Goal: Communication & Community: Ask a question

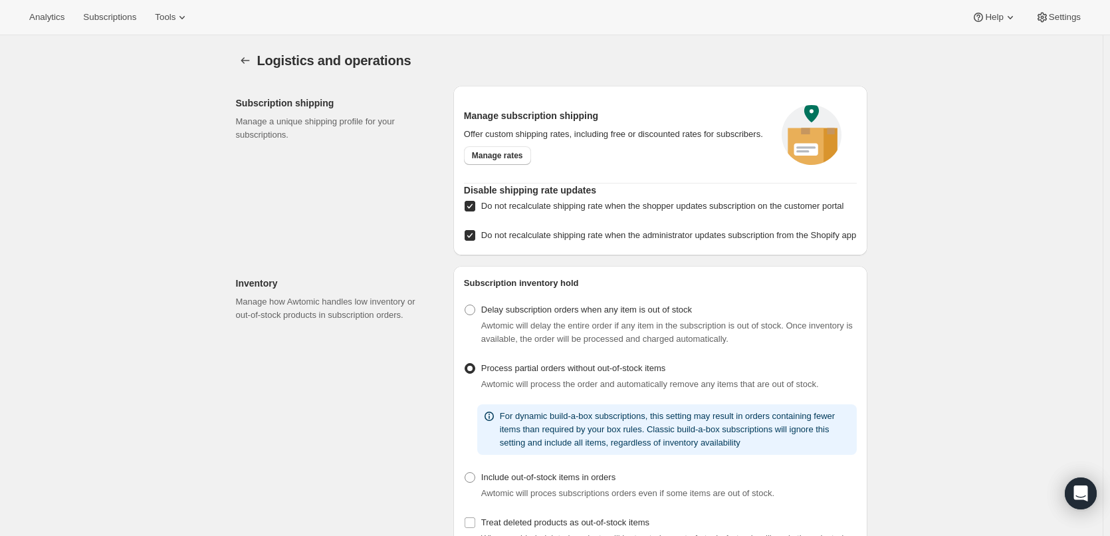
select select "05:00"
select select "DAY"
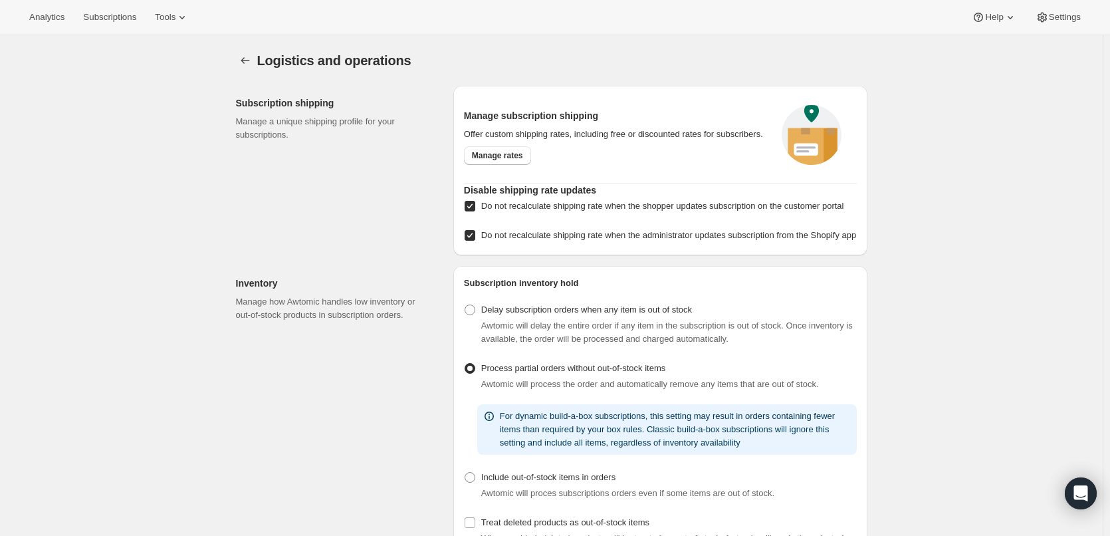
select select "DAY"
click at [490, 152] on span "Manage rates" at bounding box center [497, 155] width 51 height 11
click at [1077, 503] on div "Open Intercom Messenger" at bounding box center [1080, 493] width 35 height 35
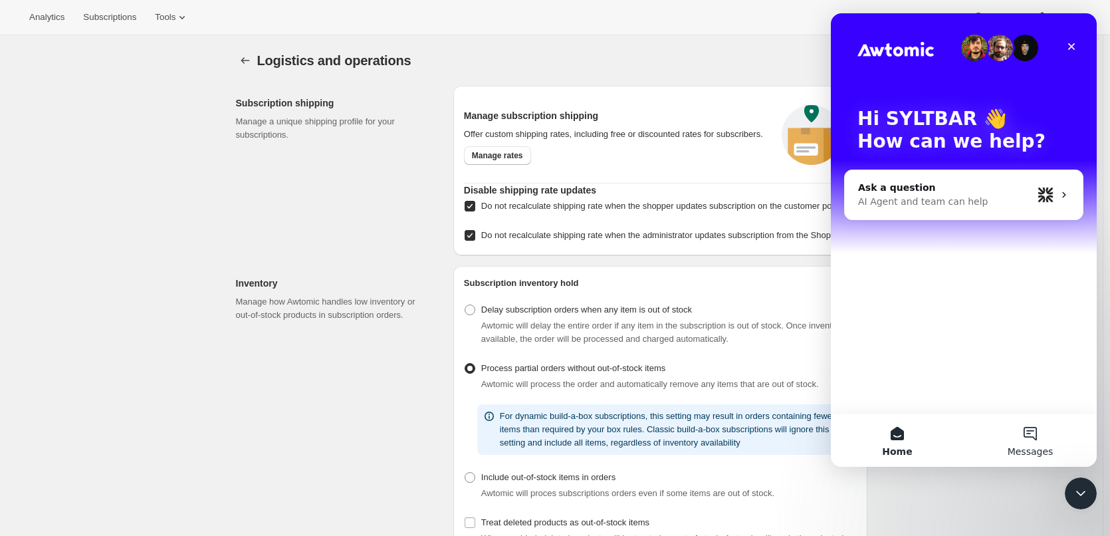
click at [1038, 431] on button "Messages" at bounding box center [1029, 439] width 133 height 53
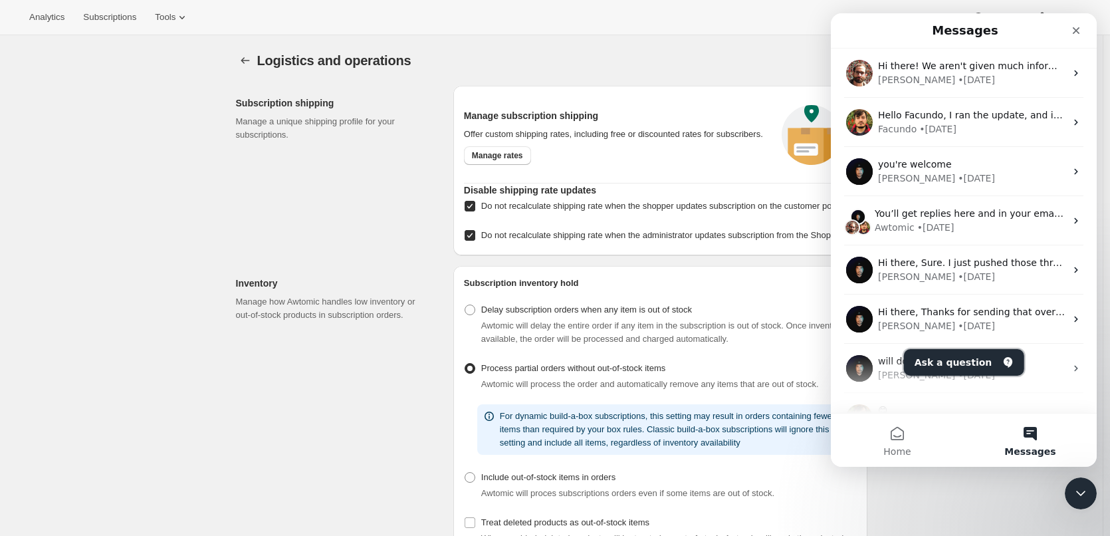
click at [948, 359] on button "Ask a question" at bounding box center [964, 362] width 120 height 27
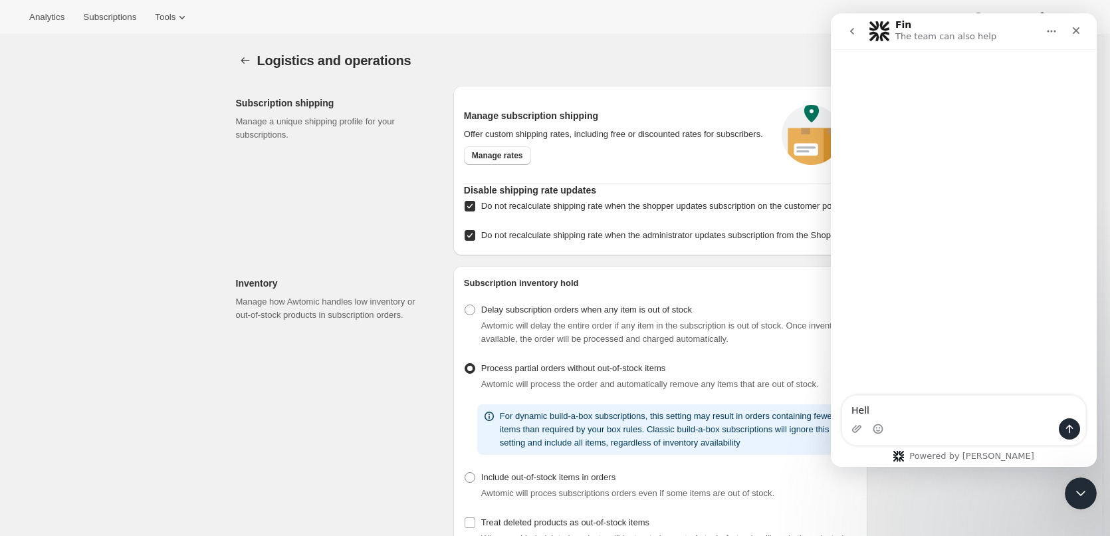
type textarea "Hello"
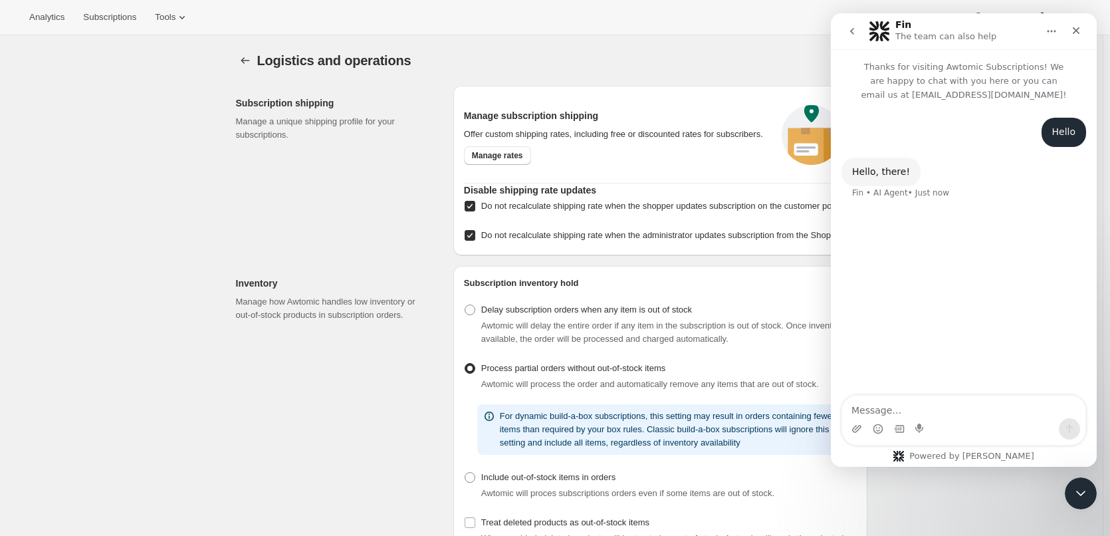
type textarea "N"
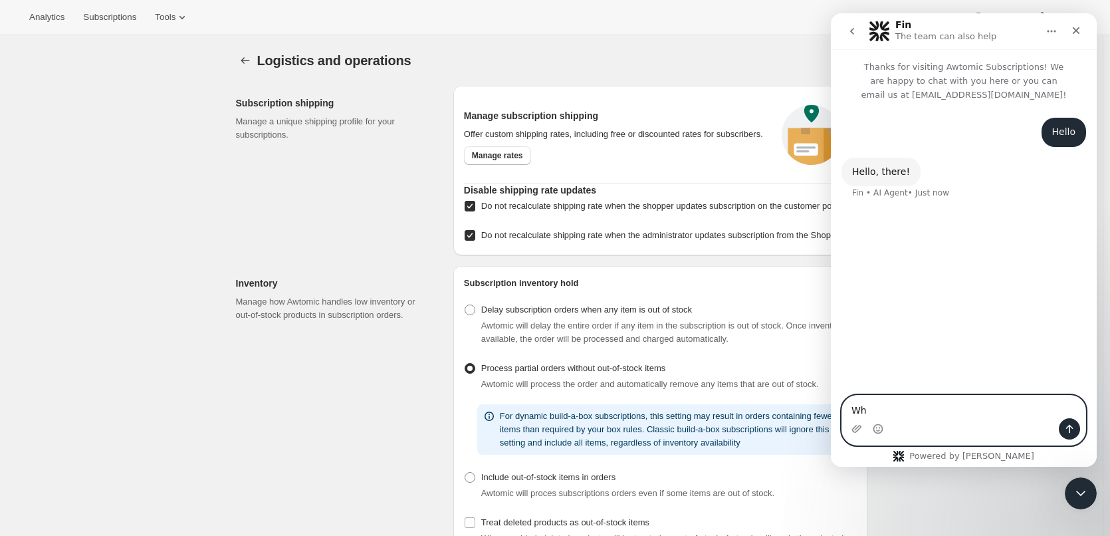
type textarea "W"
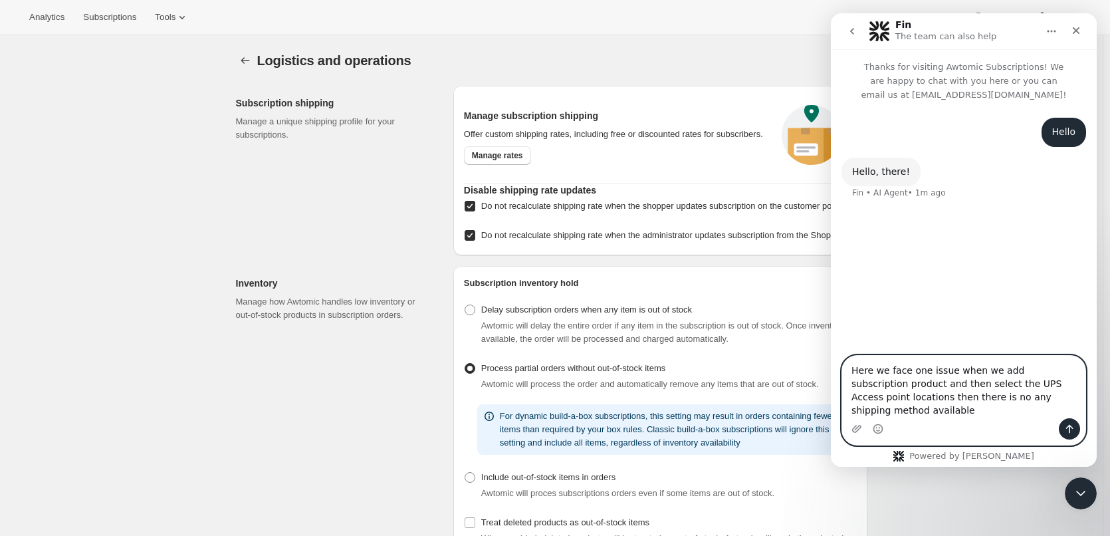
scroll to position [11, 0]
type textarea "Here we face one issue when we add subscription product and then select the UPS…"
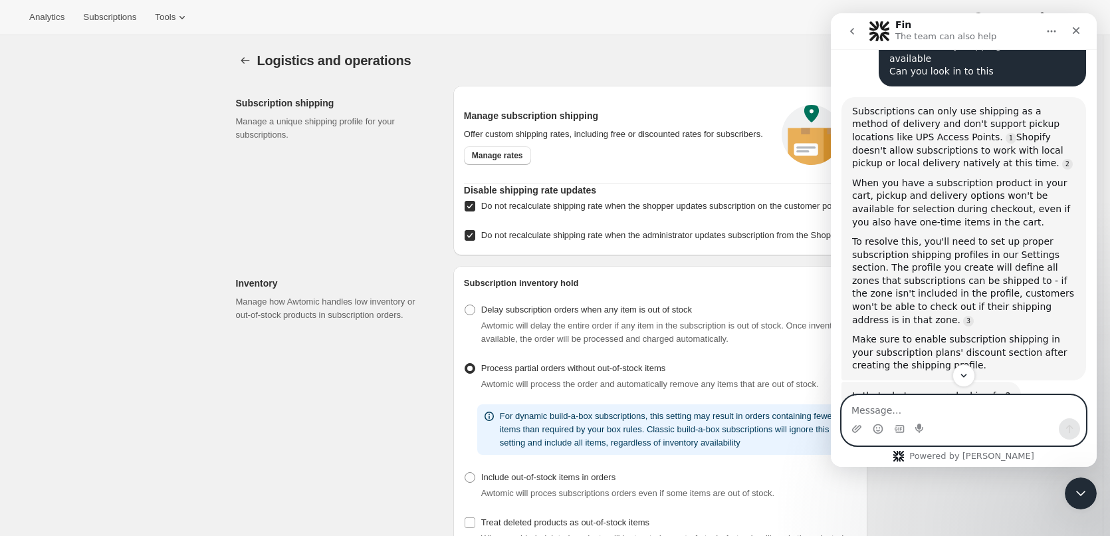
scroll to position [229, 0]
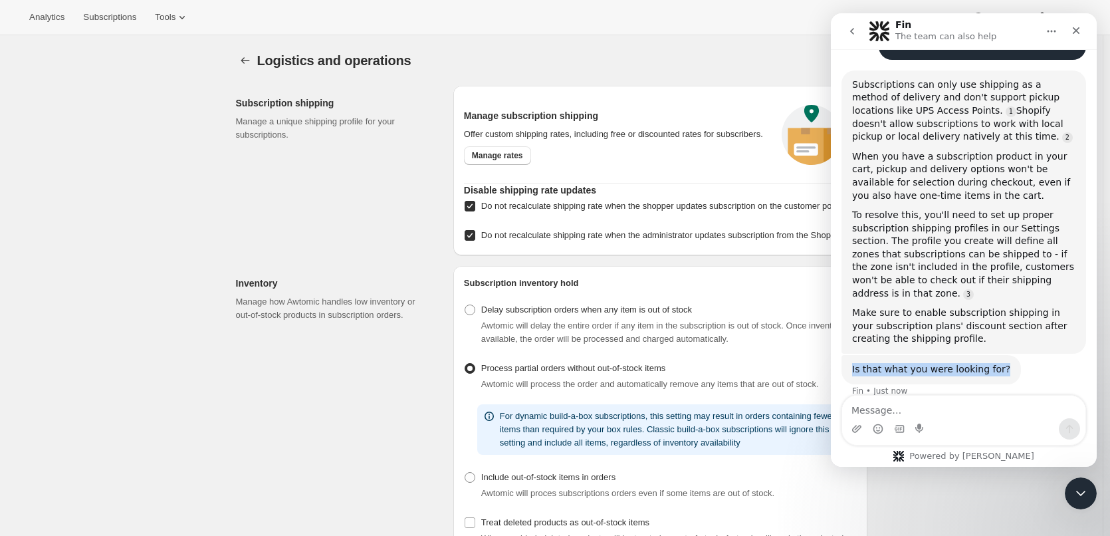
drag, startPoint x: 991, startPoint y: 351, endPoint x: 845, endPoint y: 360, distance: 146.5
click at [845, 360] on div "Is that what you were looking for? Fin • Just now" at bounding box center [930, 369] width 179 height 29
click at [918, 363] on div "Is that what you were looking for?" at bounding box center [931, 369] width 158 height 13
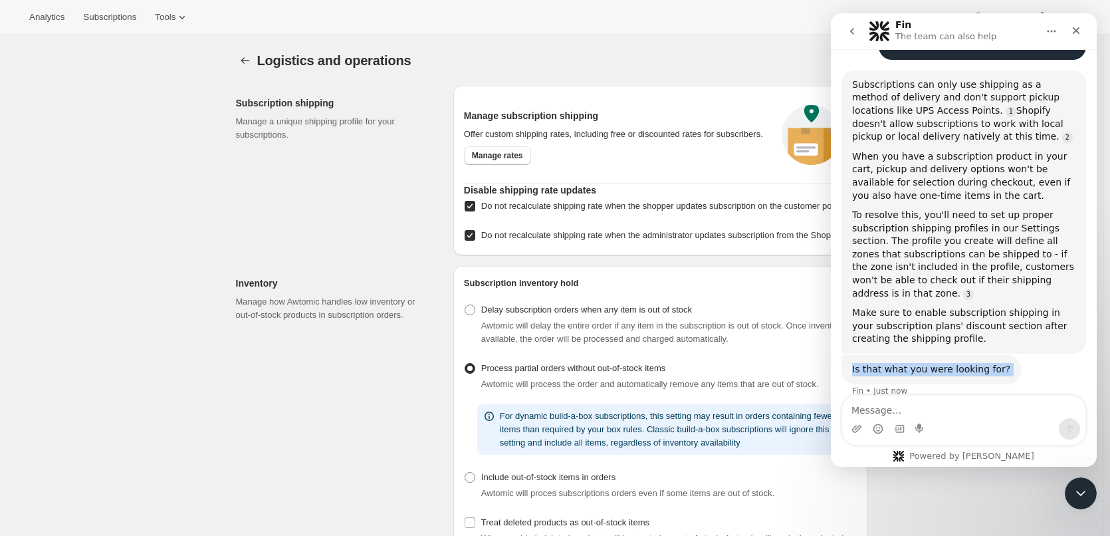
click at [918, 363] on div "Is that what you were looking for?" at bounding box center [931, 369] width 158 height 13
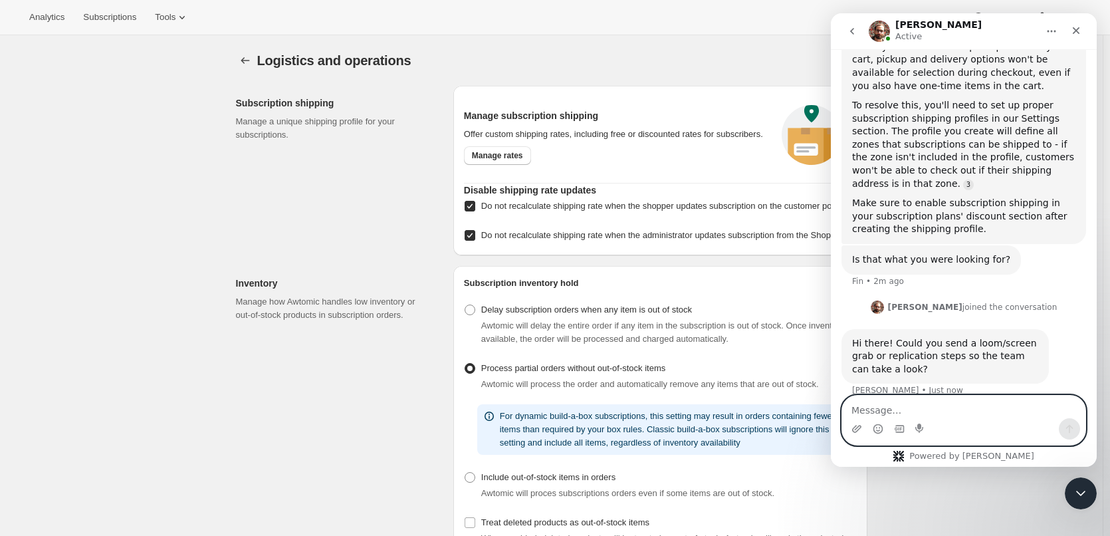
click at [949, 408] on textarea "Message…" at bounding box center [963, 406] width 243 height 23
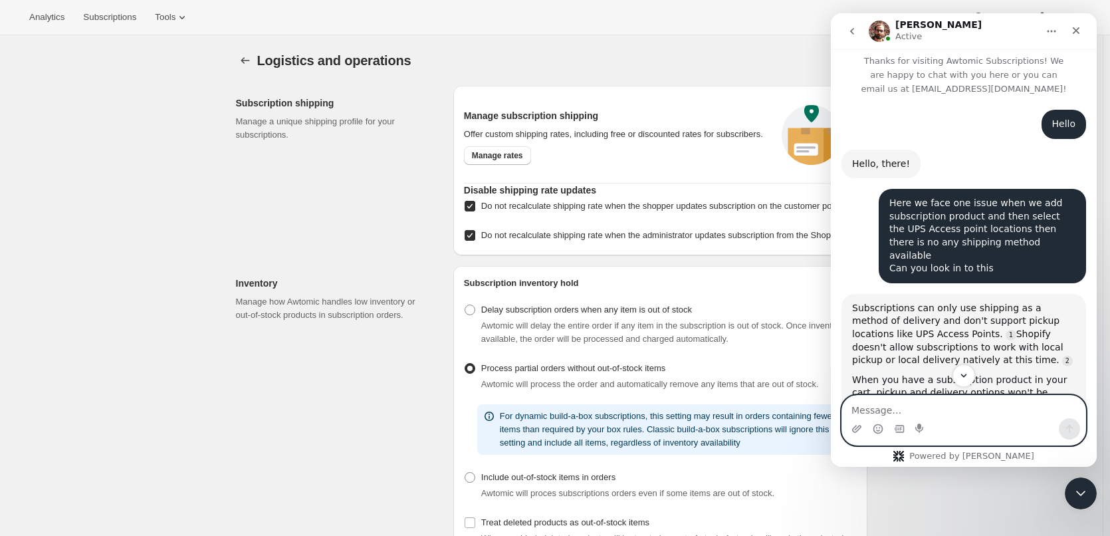
scroll to position [0, 0]
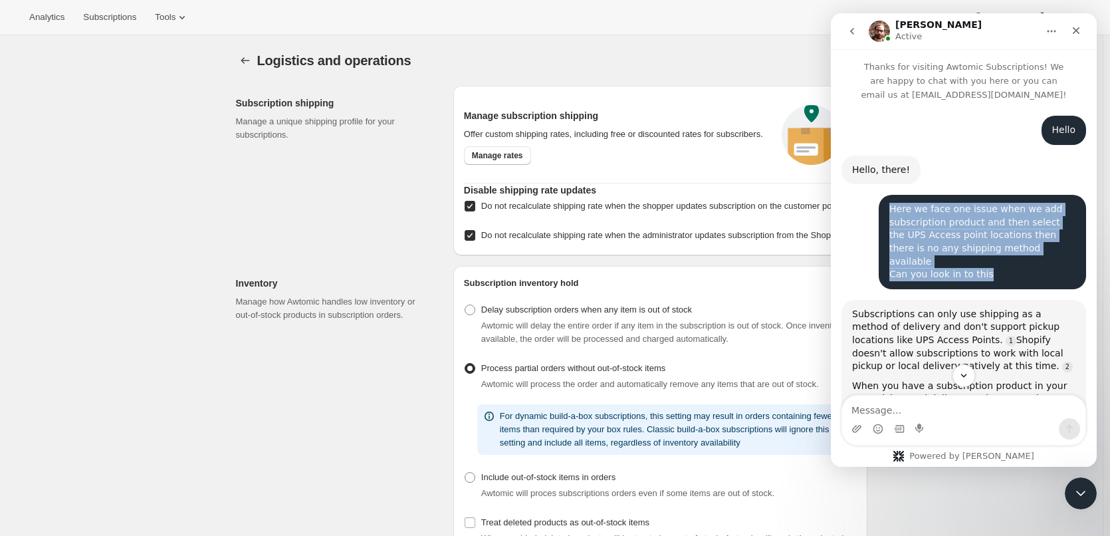
drag, startPoint x: 979, startPoint y: 256, endPoint x: 884, endPoint y: 212, distance: 104.3
click at [889, 212] on div "Here we face one issue when we add subscription product and then select the UPS…" at bounding box center [982, 242] width 186 height 78
copy div "Here we face one issue when we add subscription product and then select the UPS…"
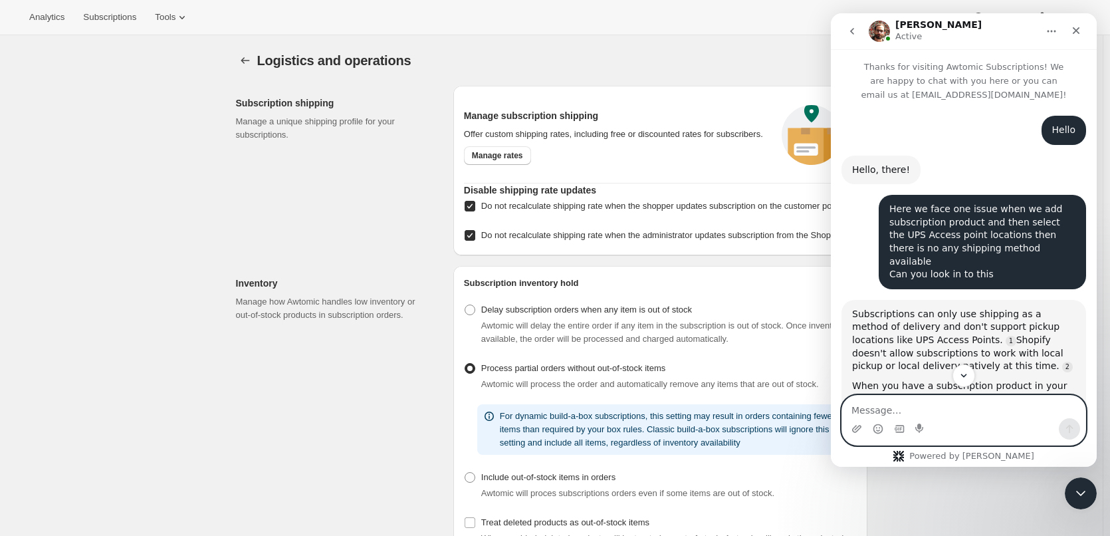
click at [881, 411] on textarea "Message…" at bounding box center [963, 406] width 243 height 23
paste textarea "Here we face one issue when we add subscription product and then select the UPS…"
type textarea "Here we face one issue when we add subscription product and then select the UPS…"
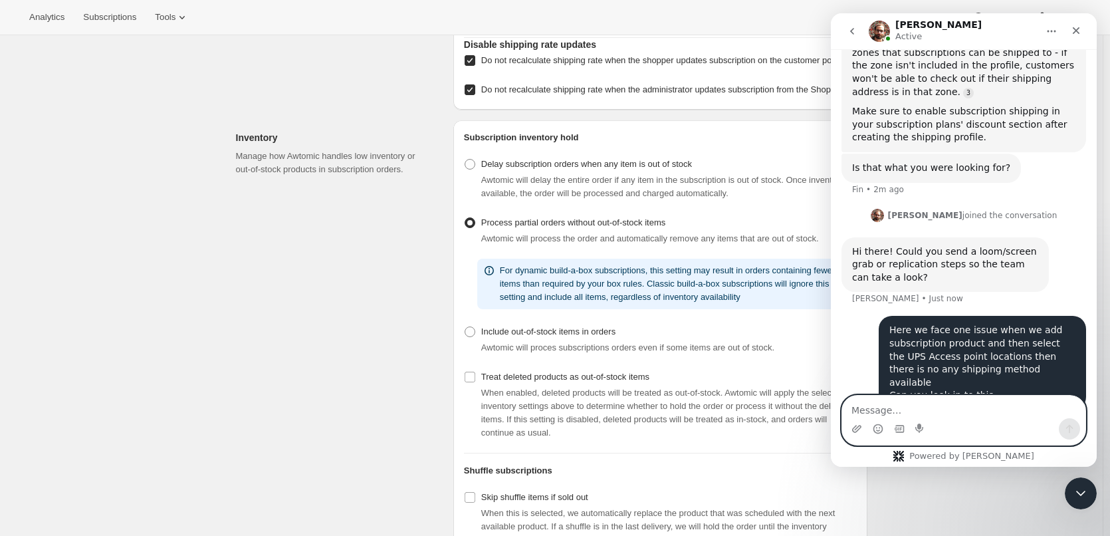
scroll to position [133, 0]
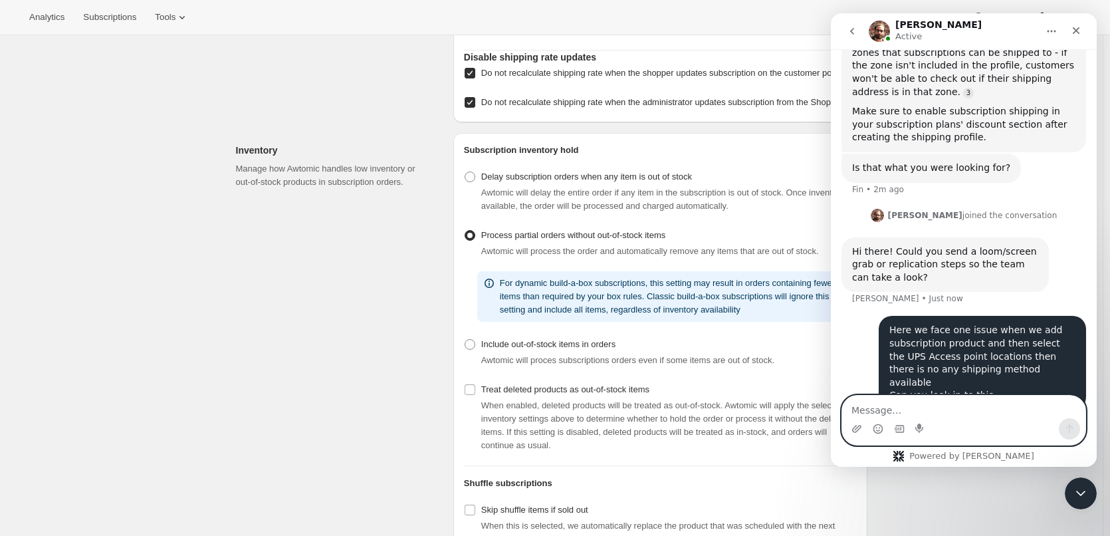
click at [883, 405] on textarea "Message…" at bounding box center [963, 406] width 243 height 23
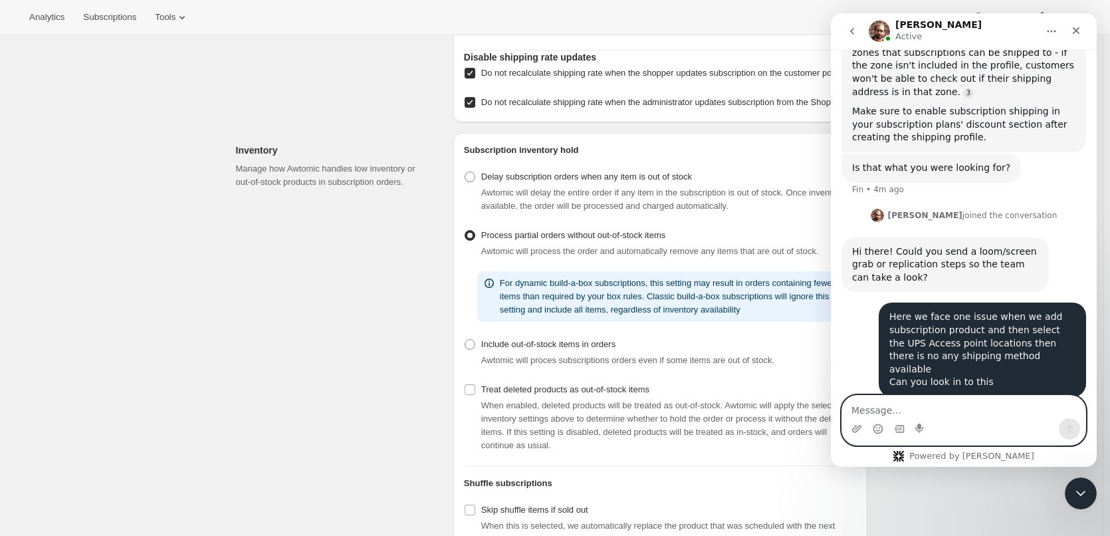
scroll to position [482, 0]
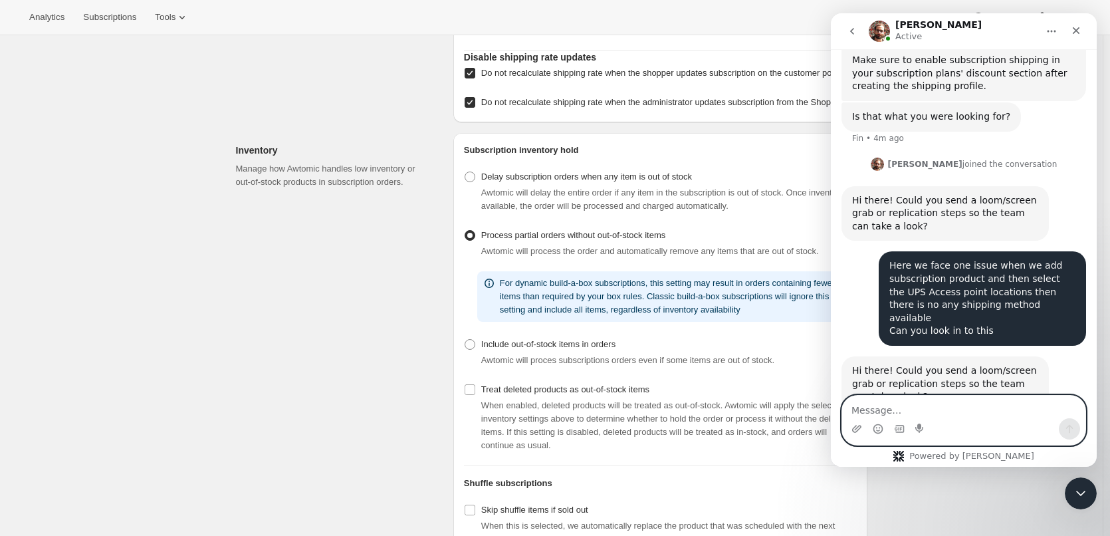
click at [934, 411] on textarea "Message…" at bounding box center [963, 406] width 243 height 23
paste textarea "[URL][DOMAIN_NAME]"
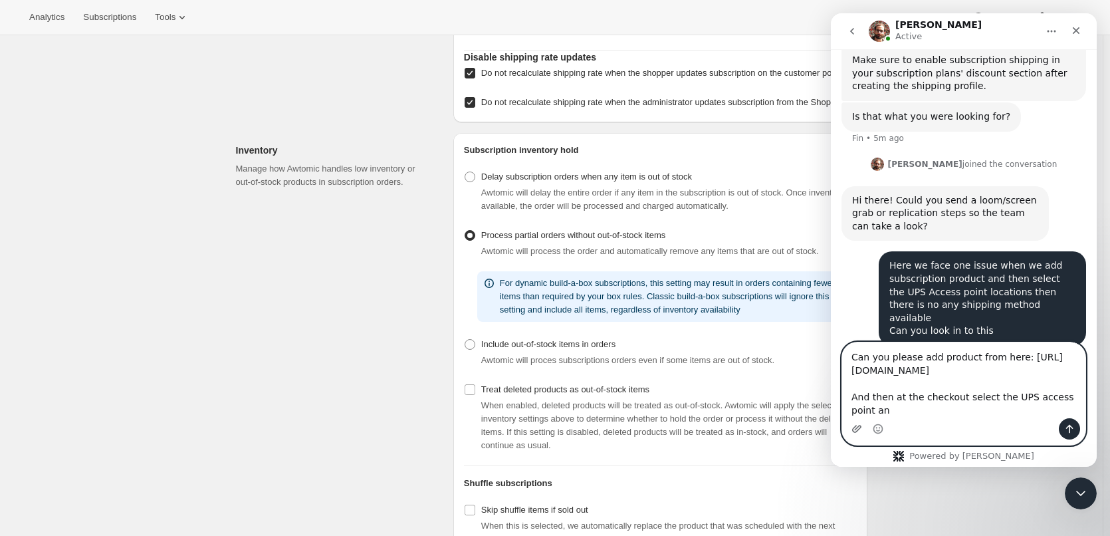
scroll to position [24, 0]
type textarea "Can you please add product from here: [URL][DOMAIN_NAME] And then at the checko…"
click at [923, 375] on textarea "Can you please add product from here: [URL][DOMAIN_NAME] And then at the checko…" at bounding box center [963, 380] width 243 height 76
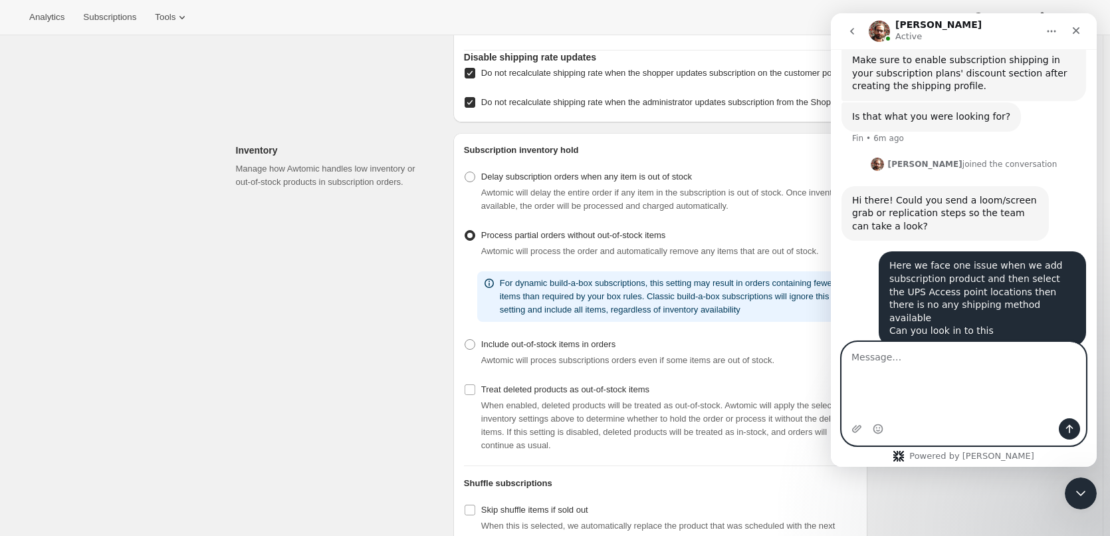
scroll to position [0, 0]
